Goal: Task Accomplishment & Management: Manage account settings

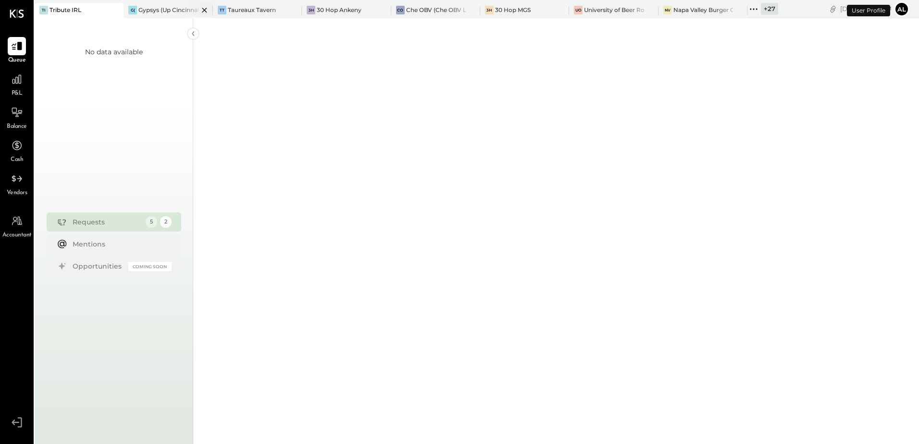
click at [176, 12] on div "Gypsys (Up Cincinnati LLC) - Ignite" at bounding box center [168, 10] width 60 height 8
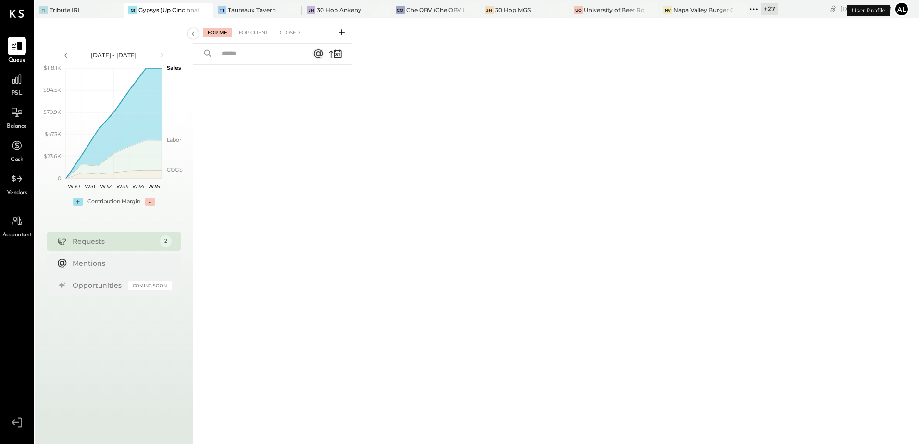
click at [764, 6] on div "+ 27" at bounding box center [769, 9] width 17 height 12
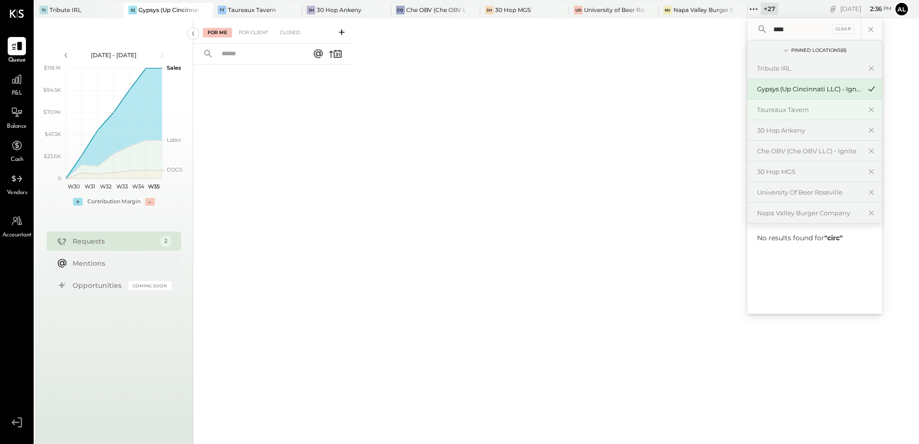
type input "*****"
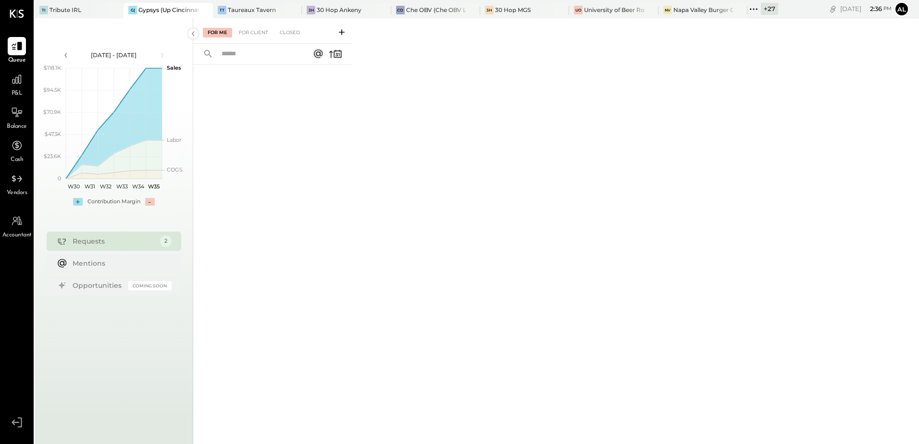
click at [663, 84] on div "For Me For Client Closed" at bounding box center [556, 229] width 726 height 423
